Goal: Information Seeking & Learning: Learn about a topic

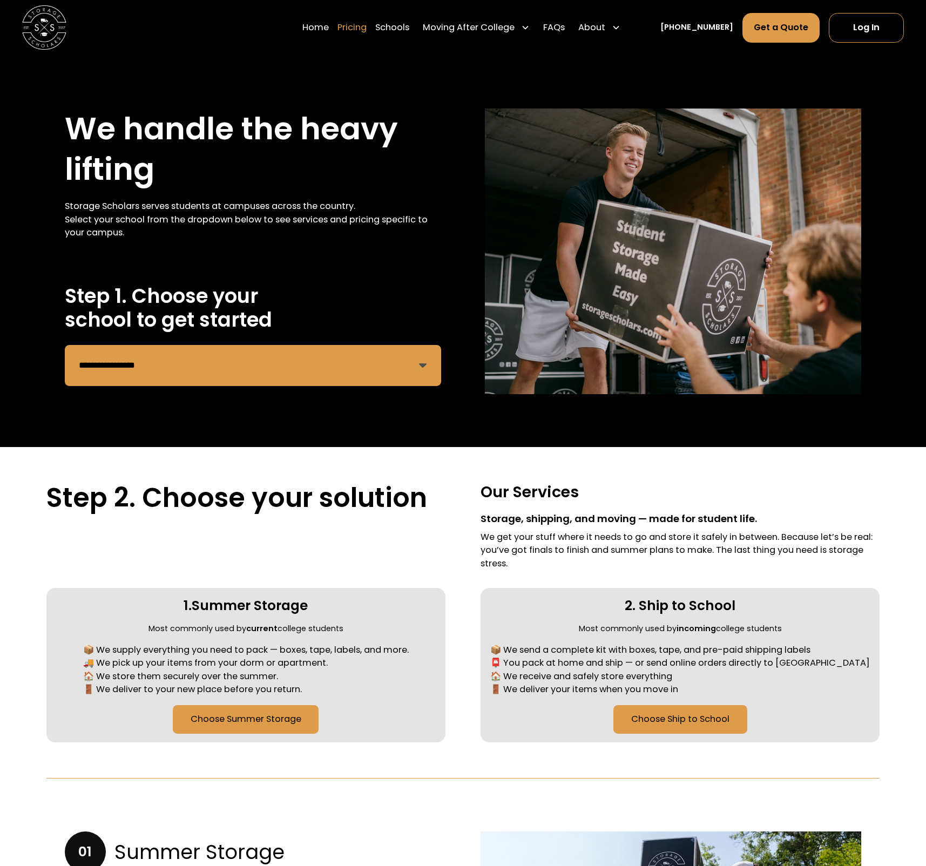
click at [361, 33] on link "Pricing" at bounding box center [351, 27] width 29 height 31
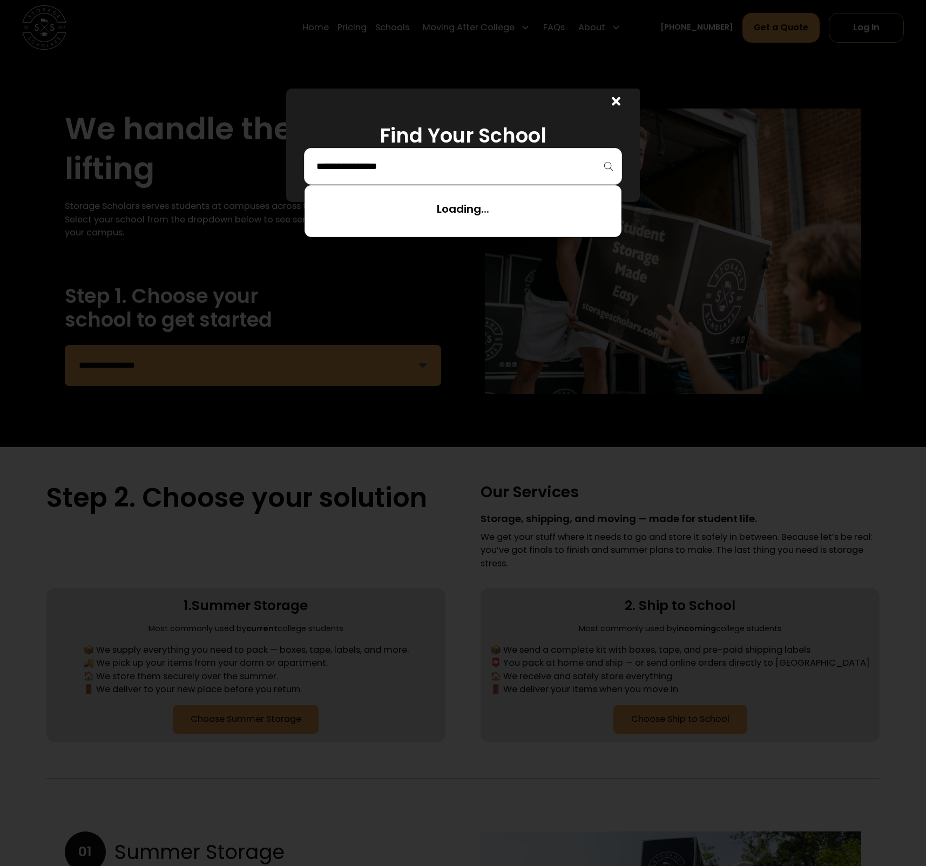
click at [444, 172] on input "search" at bounding box center [463, 166] width 296 height 18
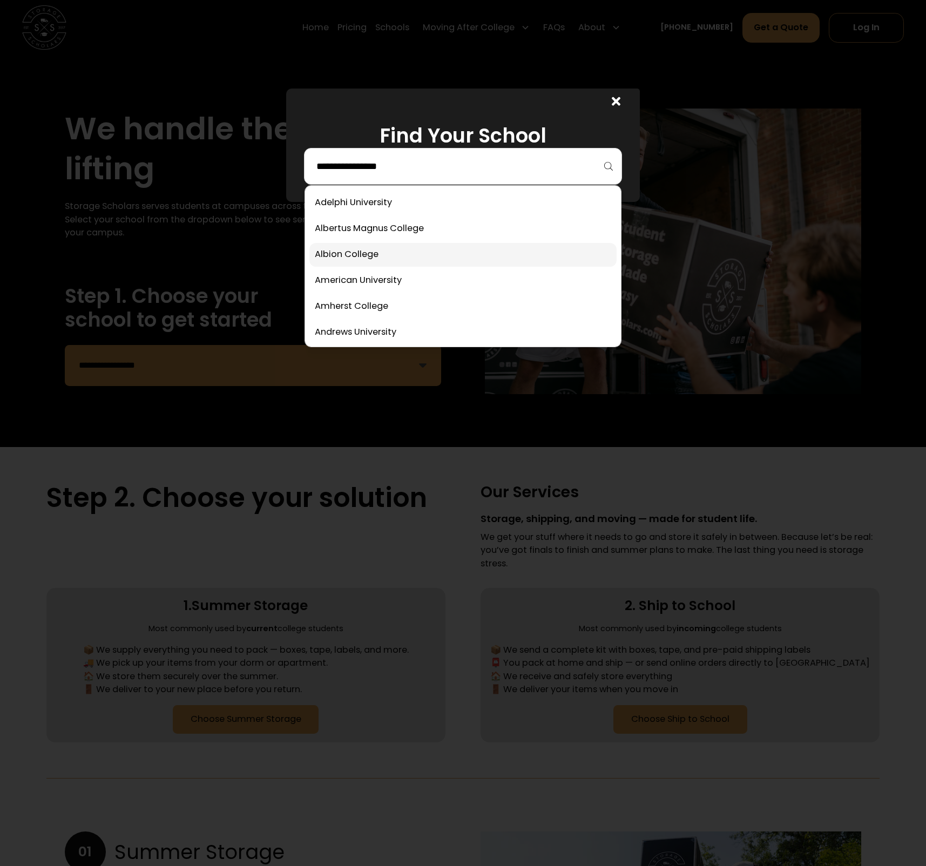
click at [409, 251] on link at bounding box center [463, 255] width 308 height 24
click at [450, 168] on input "search" at bounding box center [463, 166] width 296 height 18
click at [359, 258] on link at bounding box center [463, 255] width 308 height 24
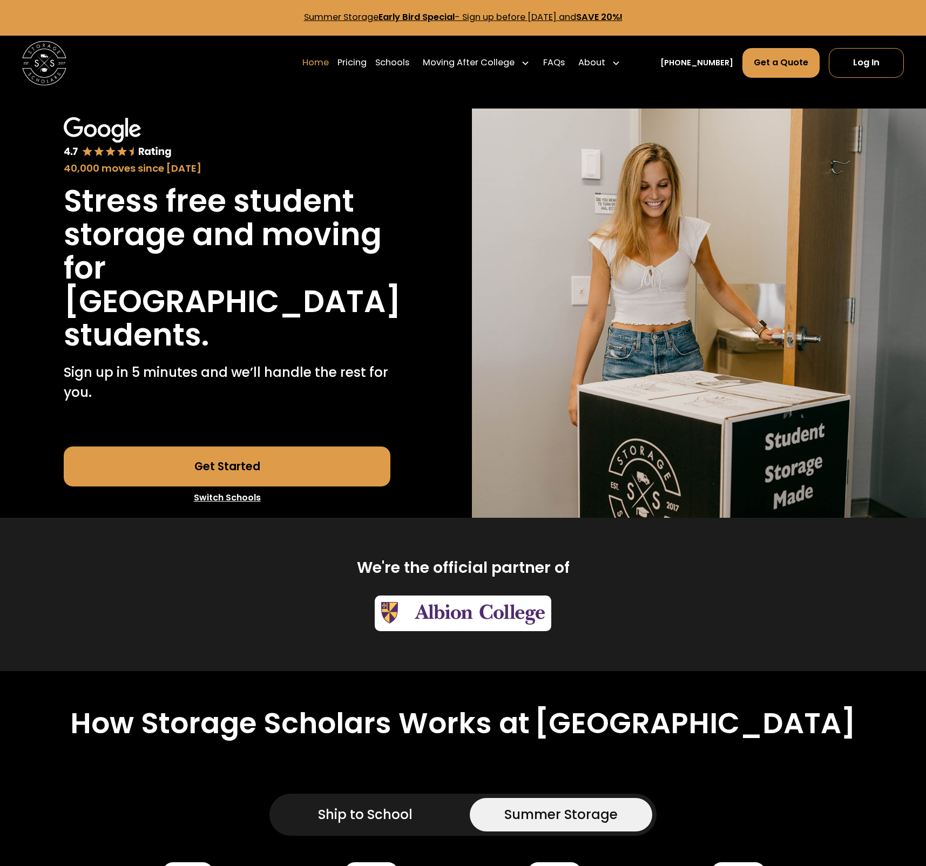
click at [323, 69] on link "Home" at bounding box center [315, 63] width 26 height 31
